Goal: Information Seeking & Learning: Get advice/opinions

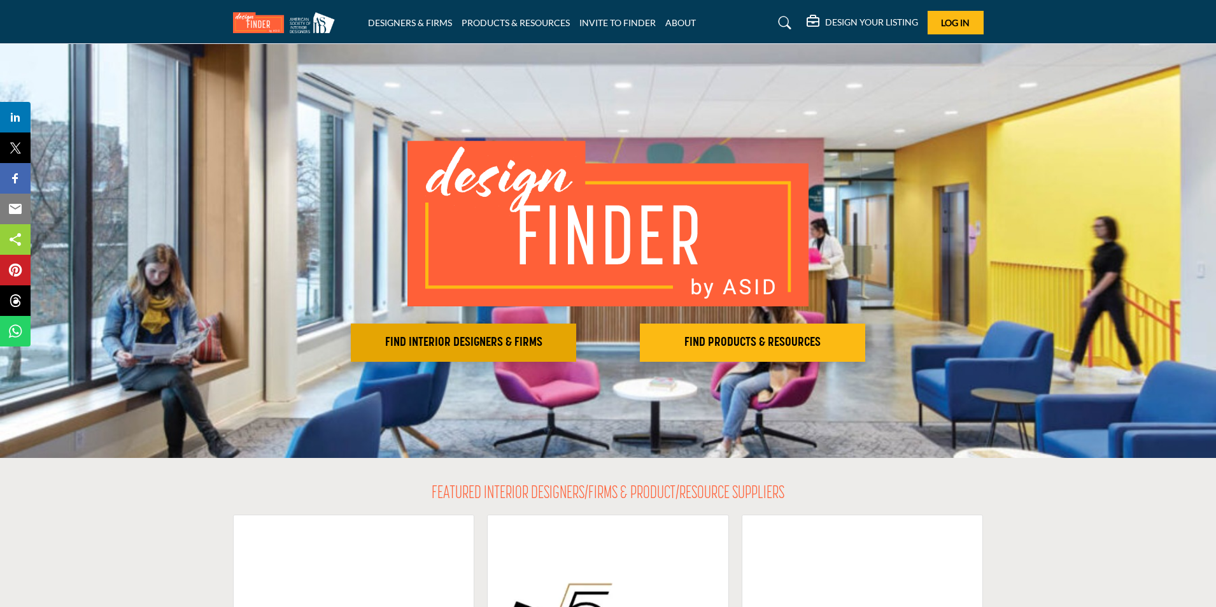
click at [499, 339] on h2 "FIND INTERIOR DESIGNERS & FIRMS" at bounding box center [464, 342] width 218 height 15
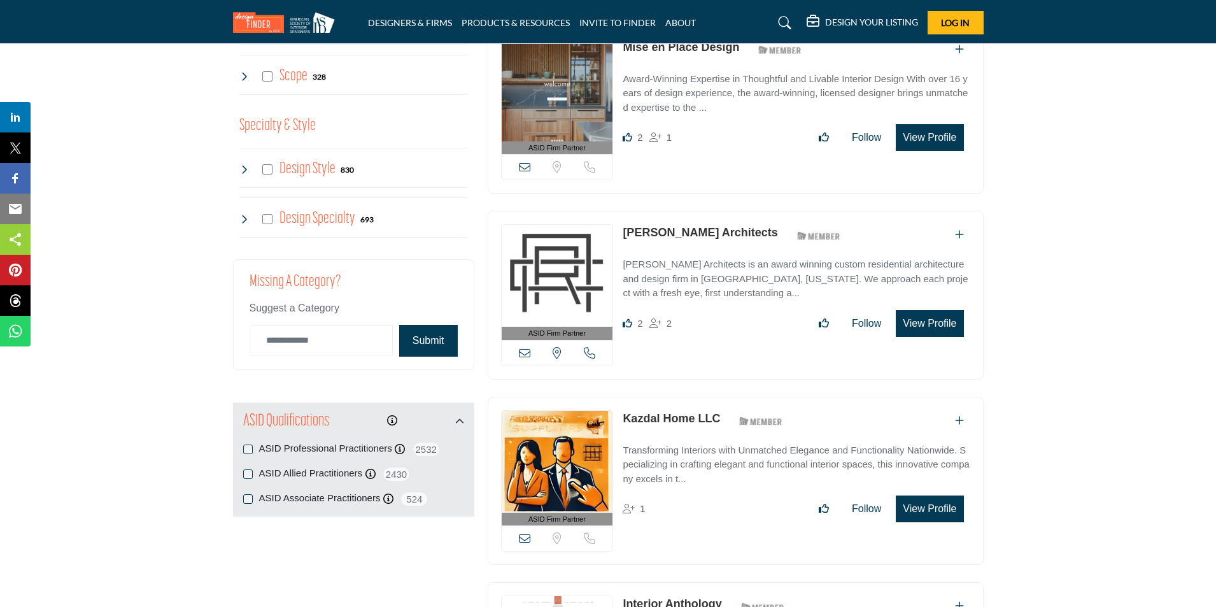
scroll to position [1083, 0]
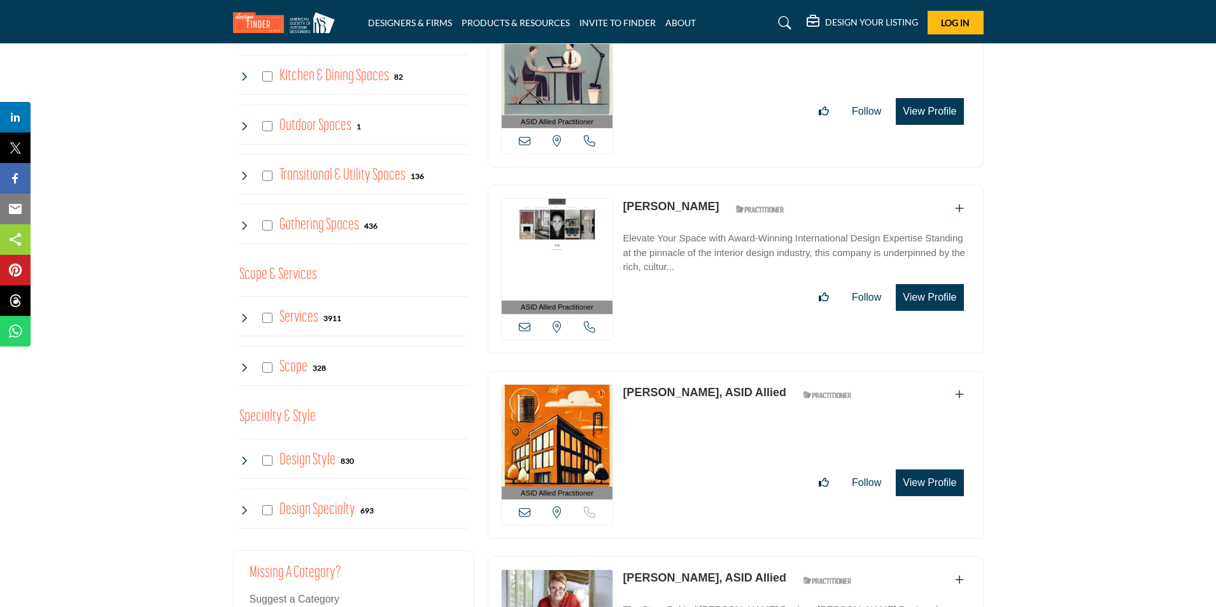
drag, startPoint x: 244, startPoint y: 460, endPoint x: 251, endPoint y: 464, distance: 8.0
click at [251, 464] on div "Project Type Clear 8" at bounding box center [353, 191] width 241 height 945
